Goal: Book appointment/travel/reservation

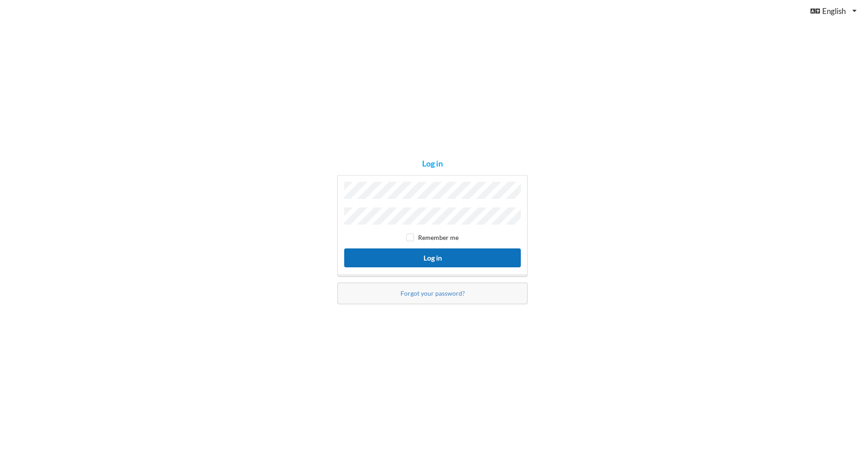
click at [439, 255] on button "Log in" at bounding box center [432, 258] width 177 height 18
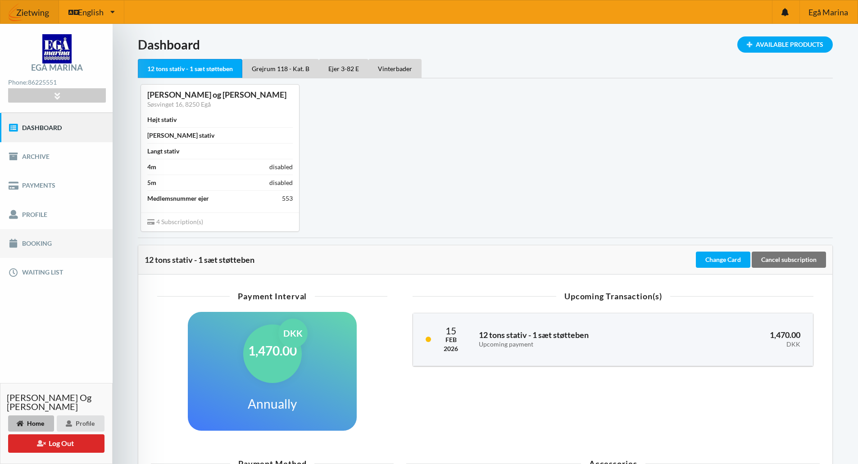
click at [44, 245] on link "Booking" at bounding box center [56, 243] width 113 height 29
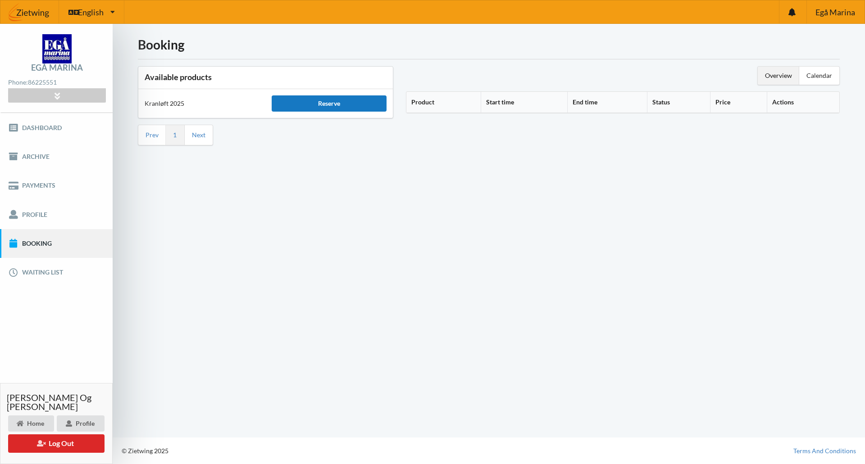
click at [359, 107] on div "Reserve" at bounding box center [329, 103] width 114 height 16
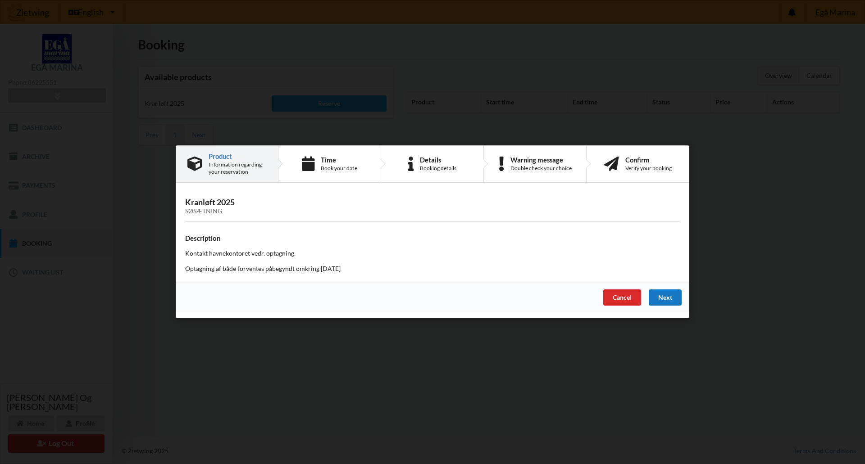
click at [668, 300] on div "Next" at bounding box center [664, 298] width 33 height 16
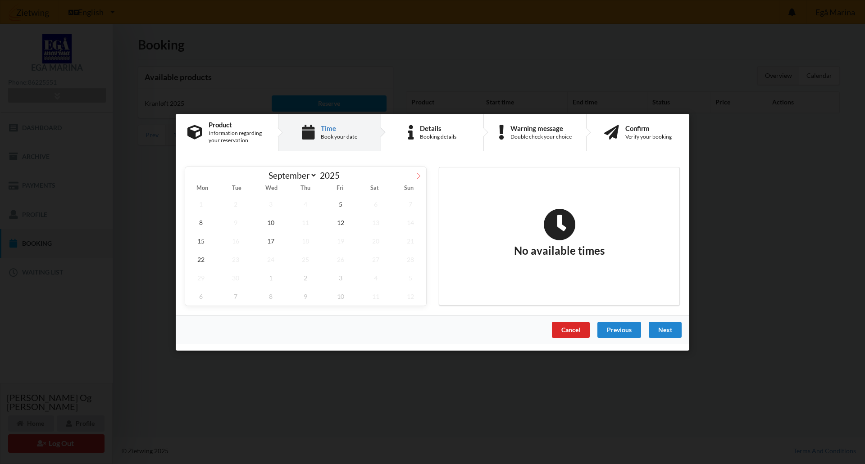
click at [417, 173] on icon at bounding box center [418, 175] width 6 height 6
select select "9"
click at [339, 221] on span "10" at bounding box center [341, 222] width 32 height 18
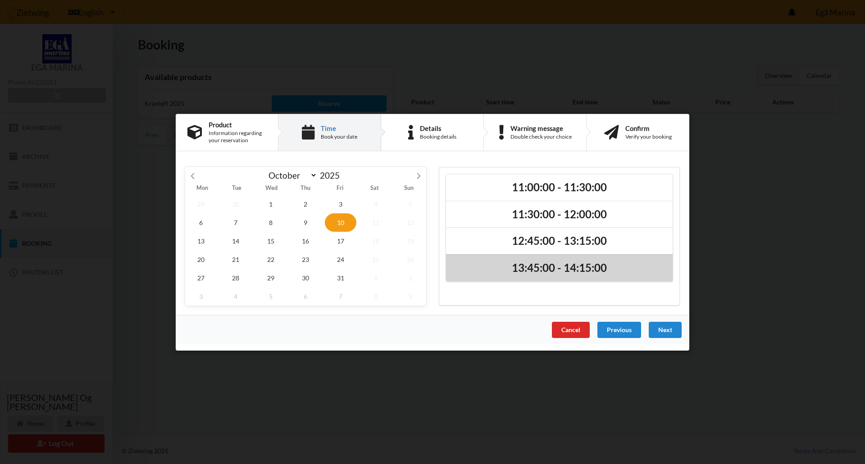
click at [534, 271] on h2 "13:45:00 - 14:15:00" at bounding box center [559, 268] width 214 height 14
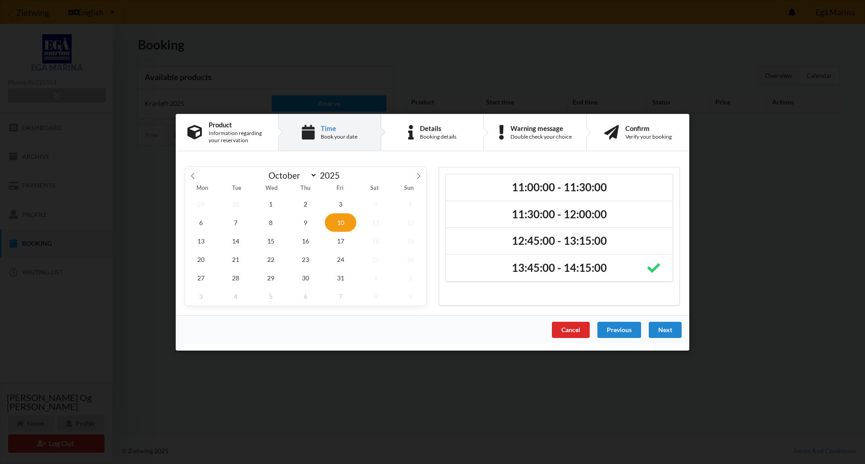
click at [668, 329] on div "Next" at bounding box center [664, 330] width 33 height 16
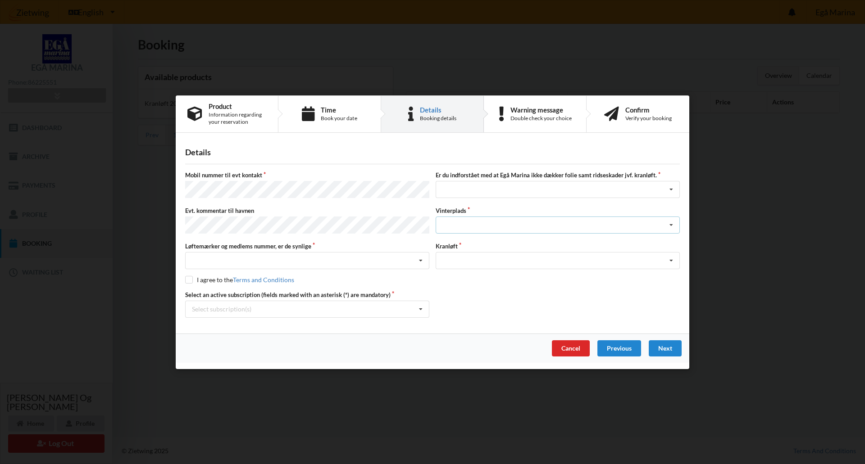
click at [673, 223] on icon at bounding box center [671, 225] width 14 height 17
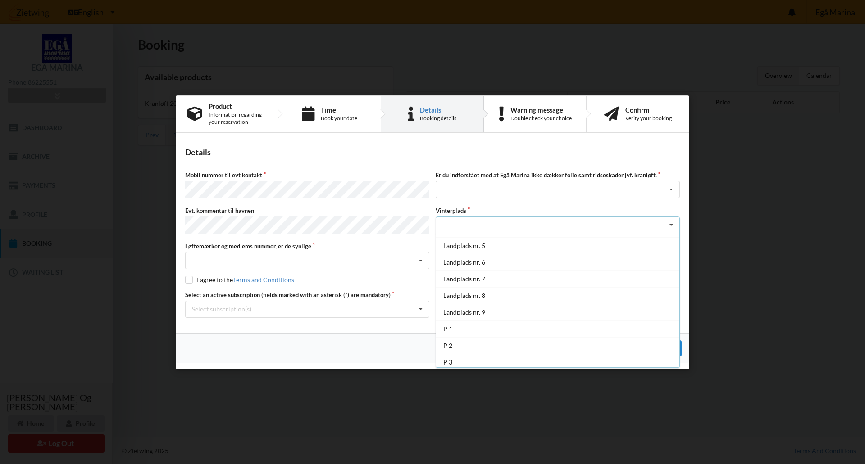
scroll to position [66, 0]
click at [471, 326] on div "P 1" at bounding box center [557, 325] width 243 height 17
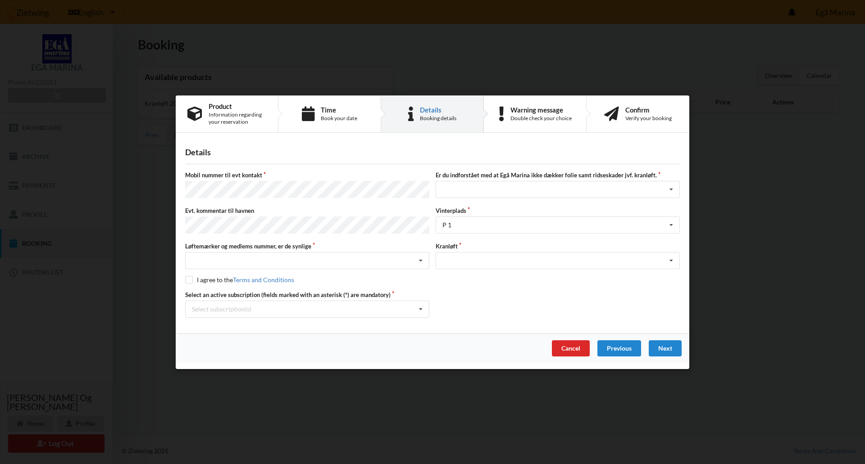
click at [759, 222] on div "Handelsbetingelser Ved at benytte dig af Virksomhedens juridiske navn services …" at bounding box center [432, 232] width 865 height 464
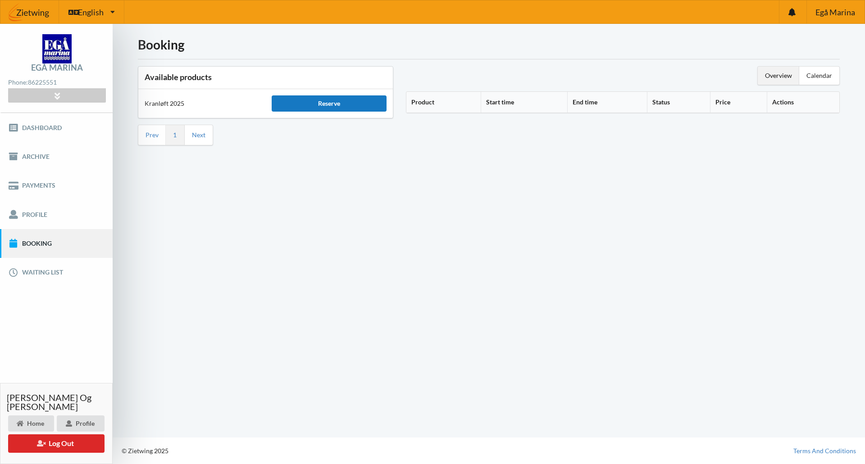
click at [323, 104] on div "Reserve" at bounding box center [329, 103] width 114 height 16
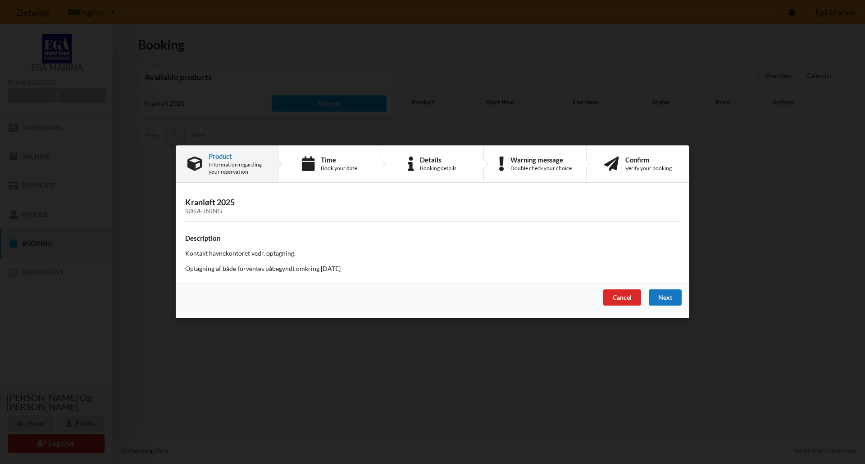
click at [659, 292] on div "Next" at bounding box center [664, 298] width 33 height 16
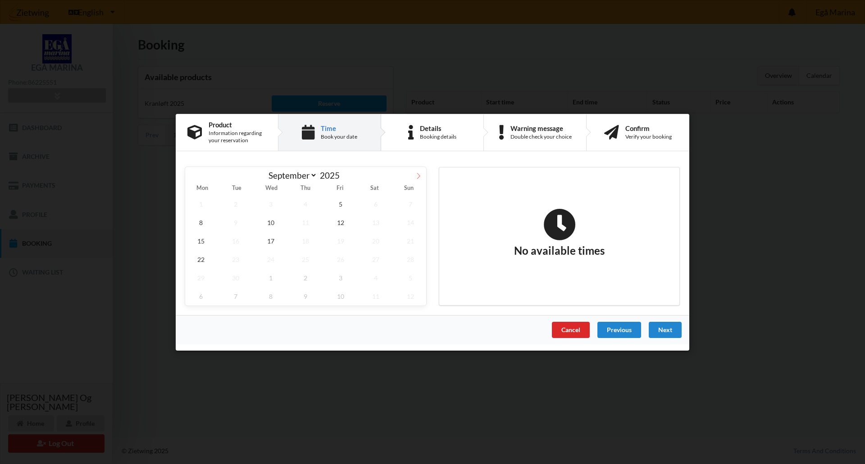
click at [414, 175] on span at bounding box center [418, 174] width 15 height 15
select select "9"
click at [342, 220] on span "10" at bounding box center [341, 222] width 32 height 18
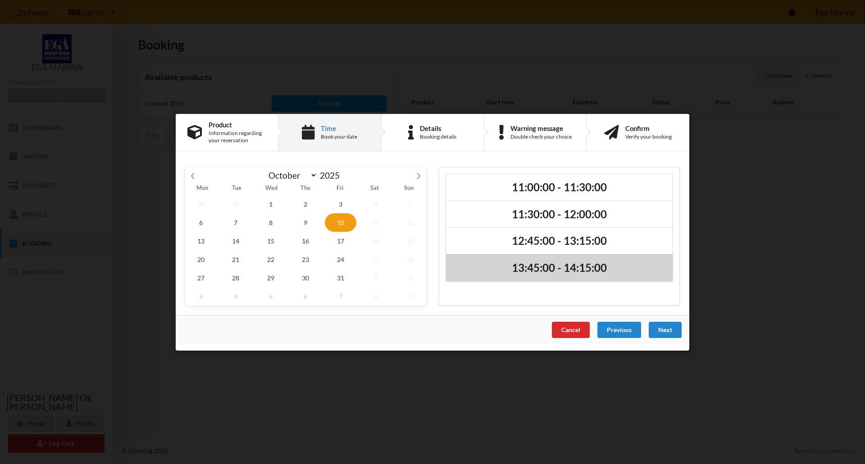
click at [589, 272] on h2 "13:45:00 - 14:15:00" at bounding box center [559, 268] width 214 height 14
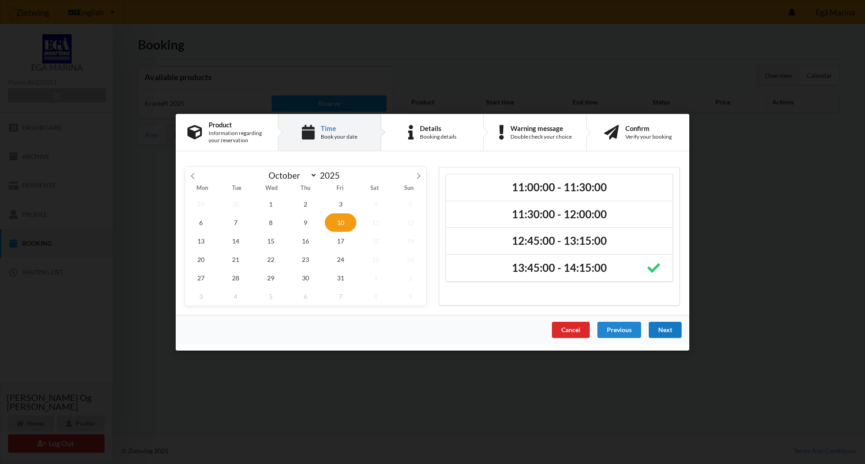
click at [671, 332] on div "Next" at bounding box center [664, 330] width 33 height 16
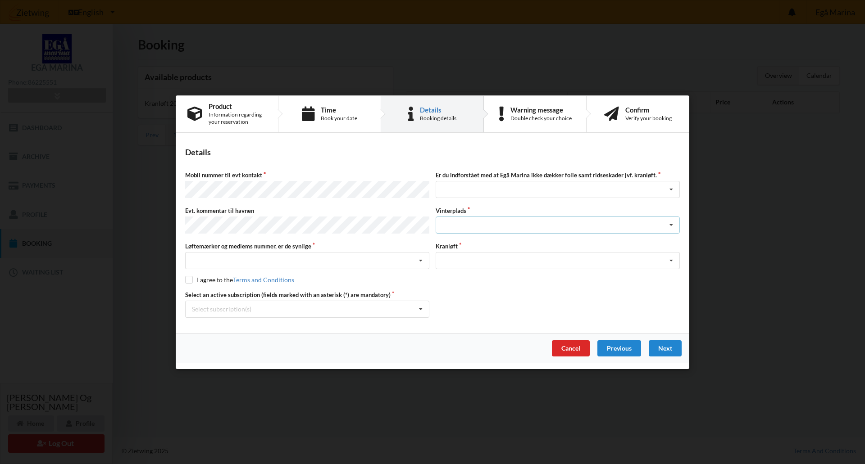
click at [673, 224] on icon at bounding box center [671, 225] width 14 height 17
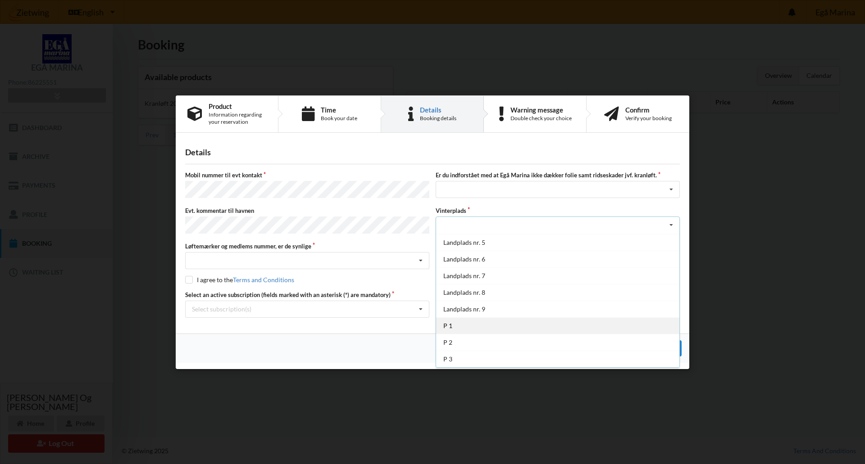
click at [477, 326] on div "P 1" at bounding box center [557, 325] width 243 height 17
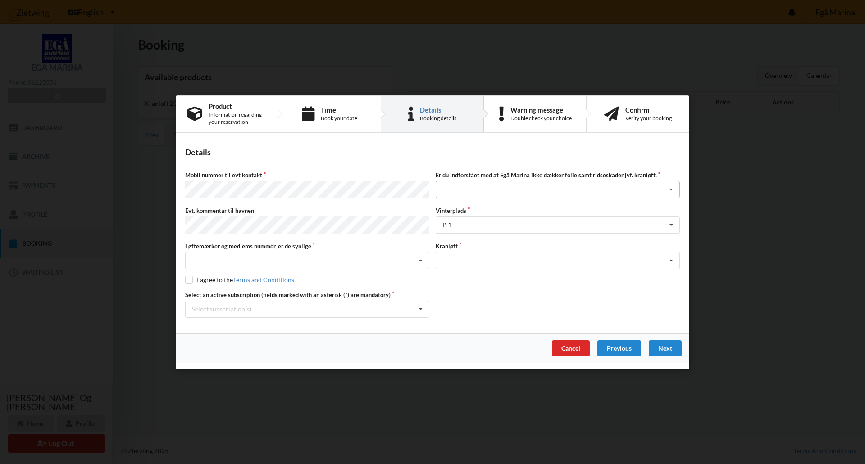
click at [671, 190] on icon at bounding box center [671, 189] width 14 height 17
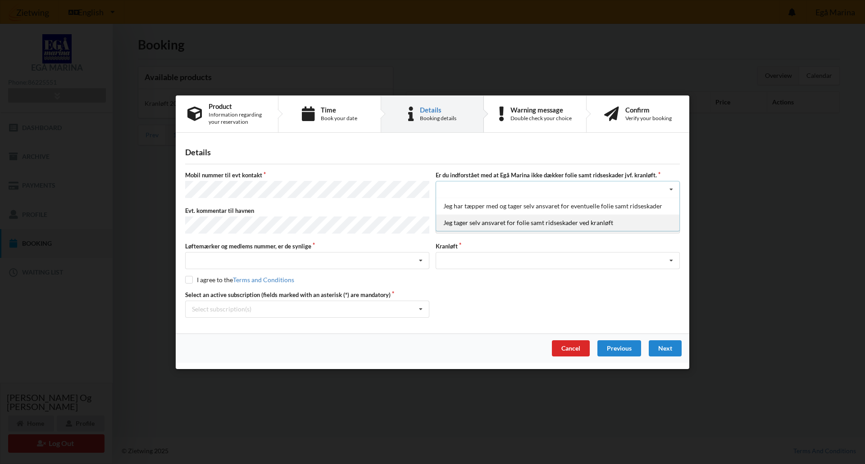
click at [525, 224] on div "Jeg tager selv ansvaret for folie samt ridseskader ved kranløft" at bounding box center [557, 222] width 243 height 17
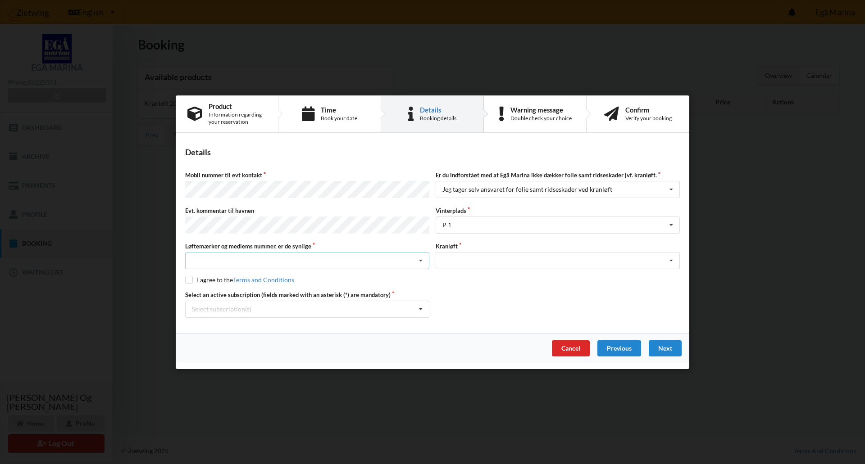
click at [420, 258] on icon at bounding box center [421, 261] width 14 height 17
click at [267, 290] on div "Ja, mine mærker er synlige og intakte" at bounding box center [307, 293] width 243 height 17
click at [672, 256] on icon at bounding box center [671, 261] width 14 height 17
click at [490, 274] on div "Optagning" at bounding box center [557, 277] width 243 height 17
click at [190, 277] on input "checkbox" at bounding box center [189, 280] width 8 height 8
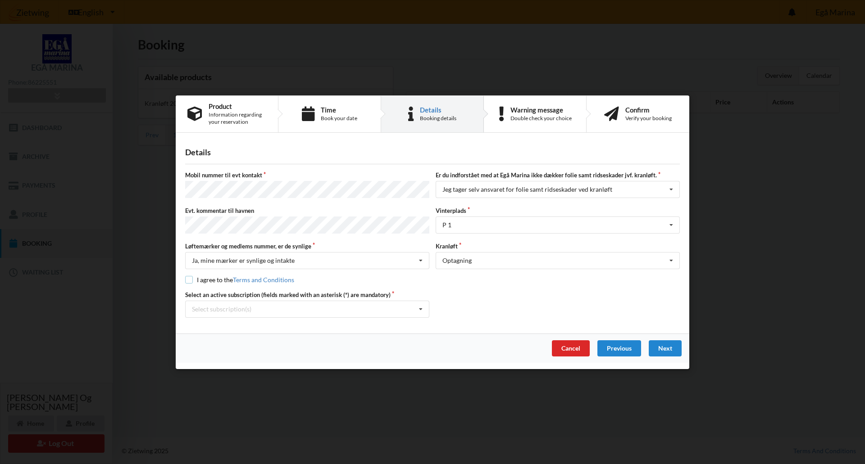
checkbox input "true"
click at [665, 346] on div "Next" at bounding box center [664, 348] width 33 height 16
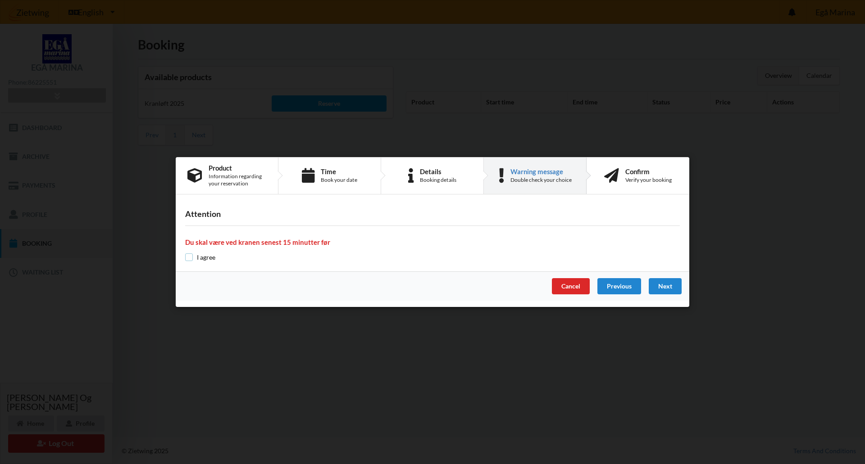
click at [190, 258] on input "checkbox" at bounding box center [189, 258] width 8 height 8
checkbox input "true"
click at [660, 287] on div "Next" at bounding box center [664, 286] width 33 height 16
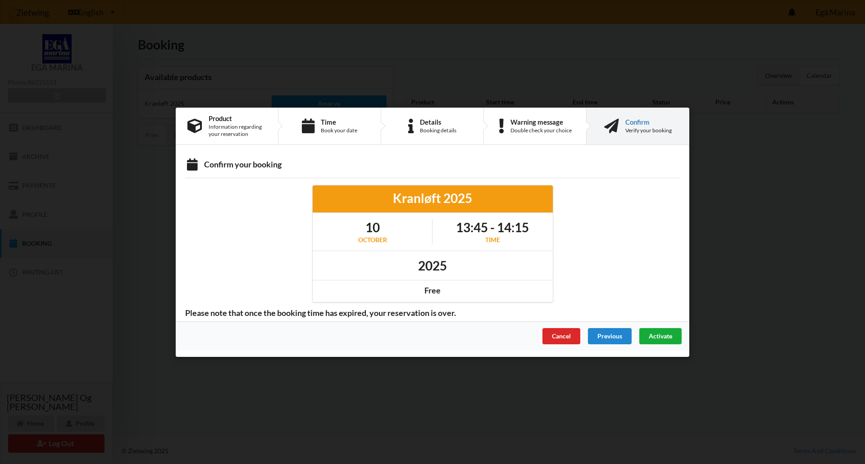
click at [664, 335] on span "Activate" at bounding box center [659, 336] width 23 height 8
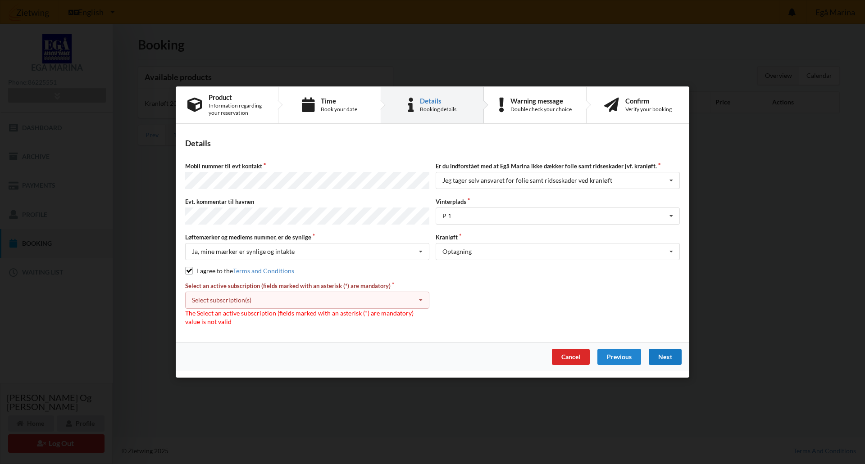
click at [423, 297] on icon at bounding box center [421, 300] width 14 height 17
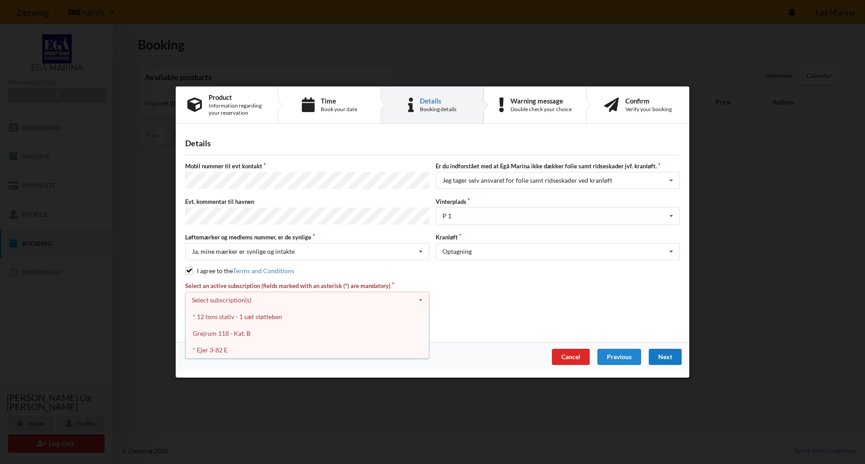
click at [242, 346] on div "* Ejer 3-82 E" at bounding box center [307, 350] width 243 height 17
click at [268, 315] on div "* 12 tons stativ - 1 sæt støtteben" at bounding box center [307, 316] width 243 height 17
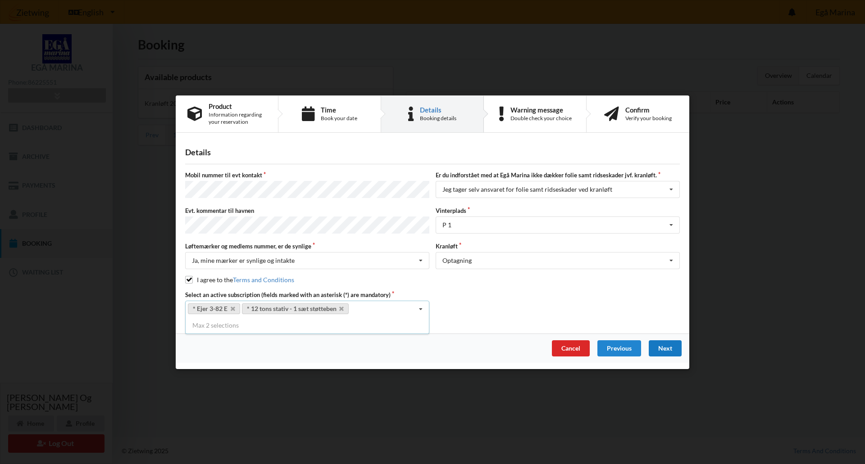
click at [668, 347] on div "Next" at bounding box center [664, 348] width 33 height 16
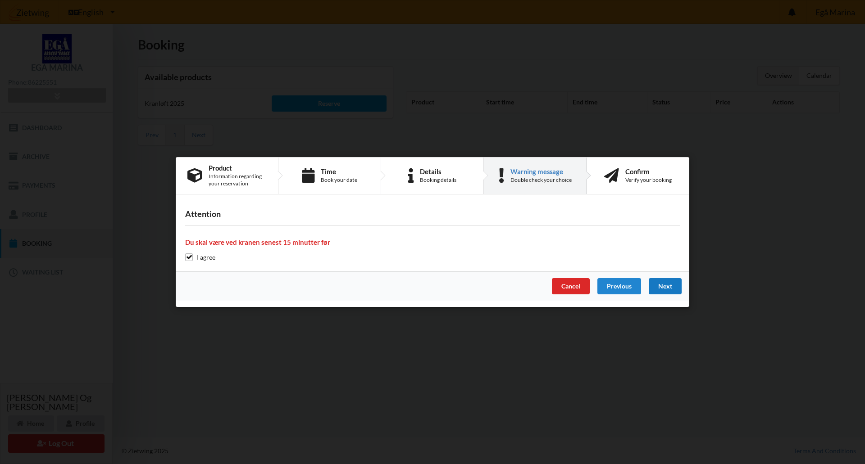
click at [666, 286] on div "Next" at bounding box center [664, 286] width 33 height 16
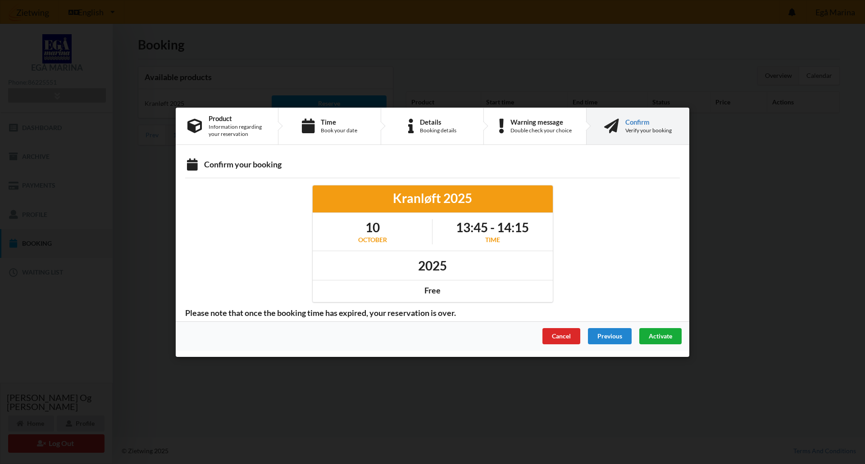
click at [659, 334] on span "Activate" at bounding box center [659, 336] width 23 height 8
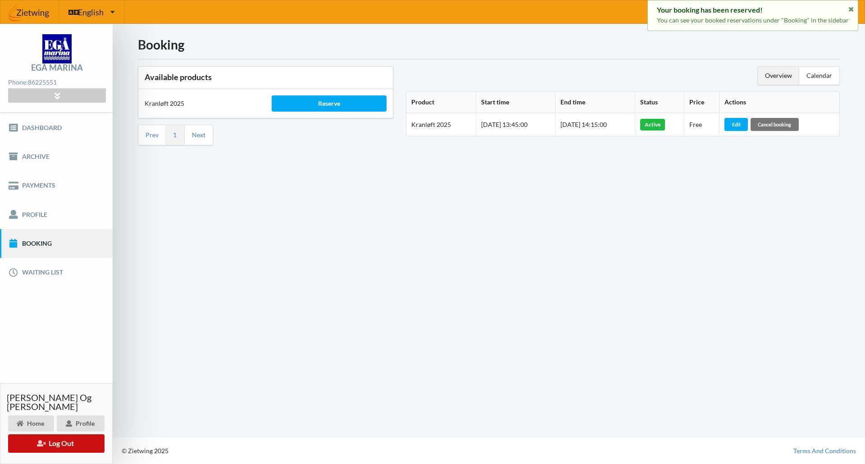
click at [68, 440] on button "Log Out" at bounding box center [56, 444] width 96 height 18
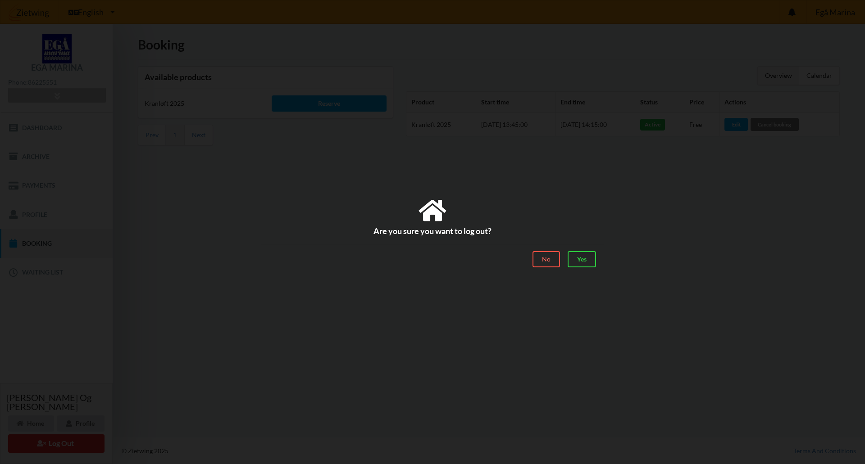
click at [548, 256] on div "No" at bounding box center [545, 259] width 27 height 16
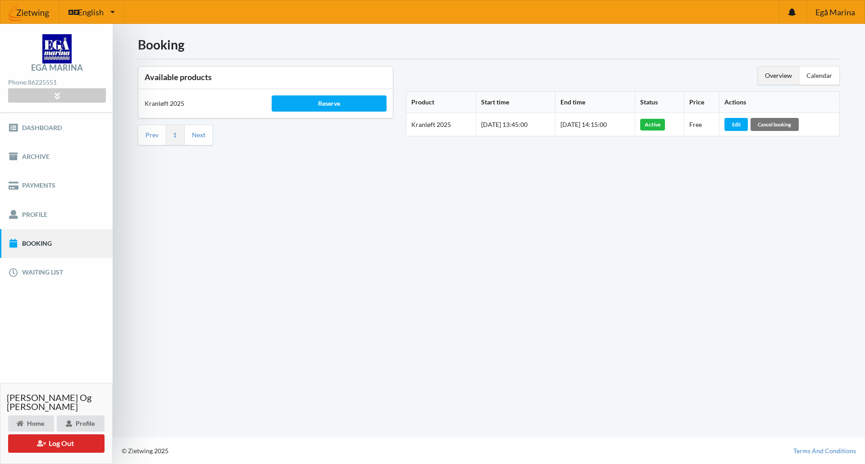
click at [498, 244] on div "Booking Available products Kranløft 2025 Reserve Prev 1 Next Overview Calendar …" at bounding box center [489, 231] width 752 height 414
drag, startPoint x: 74, startPoint y: 444, endPoint x: 198, endPoint y: 410, distance: 128.7
click at [74, 443] on button "Log Out" at bounding box center [56, 444] width 96 height 18
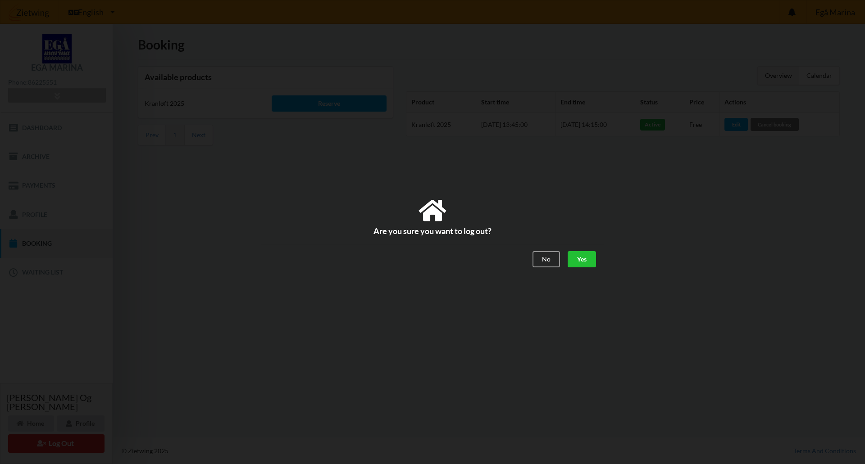
click at [589, 262] on div "Yes" at bounding box center [581, 259] width 28 height 16
